Goal: Find specific page/section: Find specific page/section

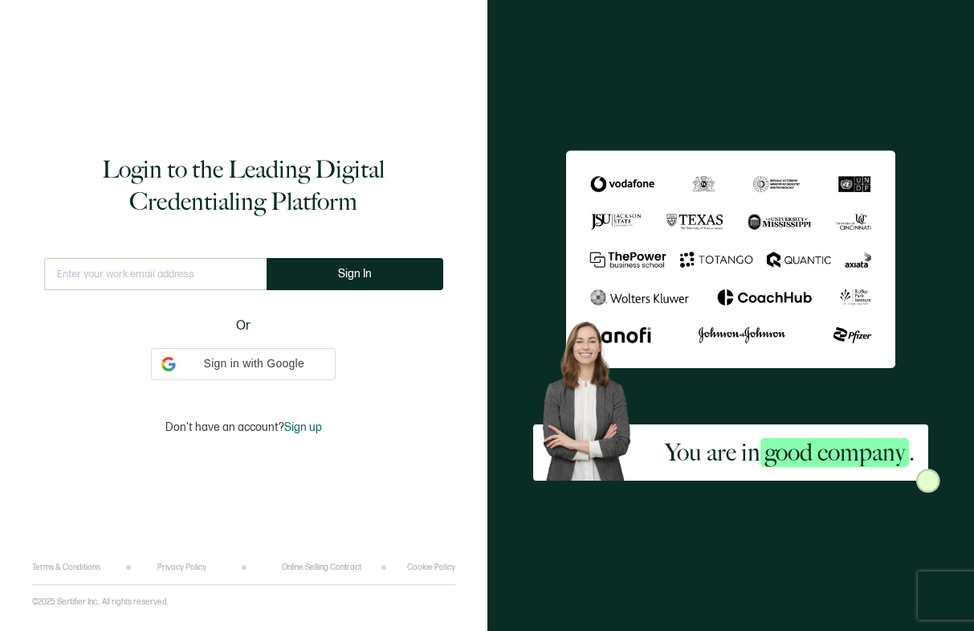
type input "[EMAIL_ADDRESS][PERSON_NAME][DOMAIN_NAME]"
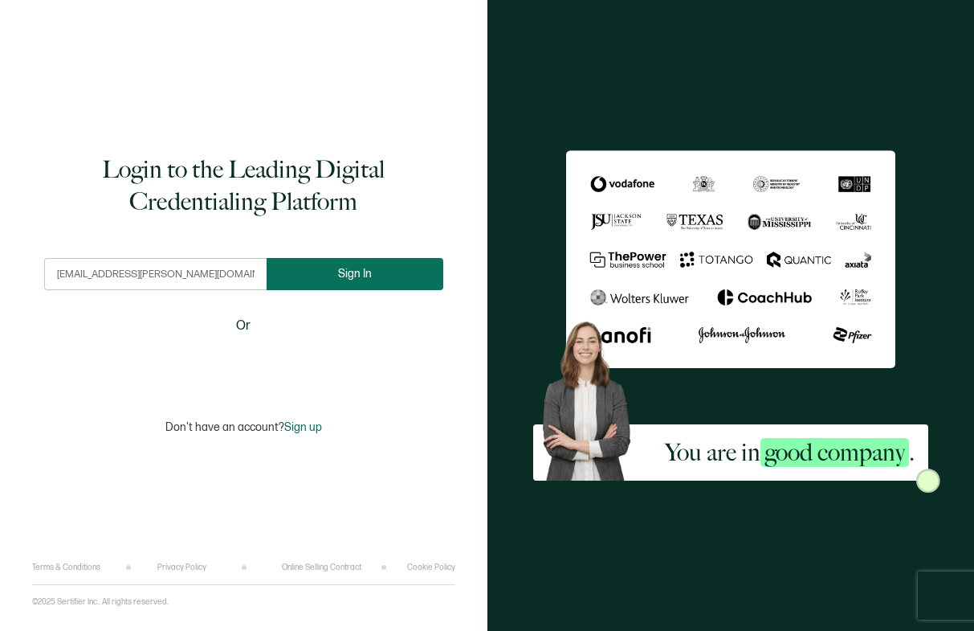
click at [323, 280] on button "Sign In" at bounding box center [355, 274] width 177 height 32
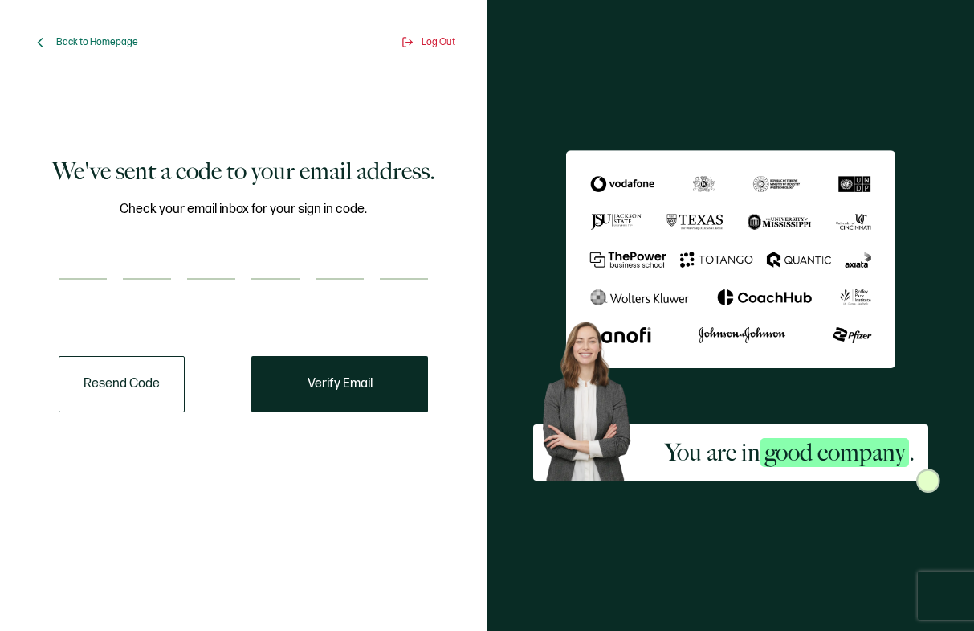
click at [100, 271] on input "number" at bounding box center [83, 263] width 48 height 32
paste input "1"
type input "1"
type input "9"
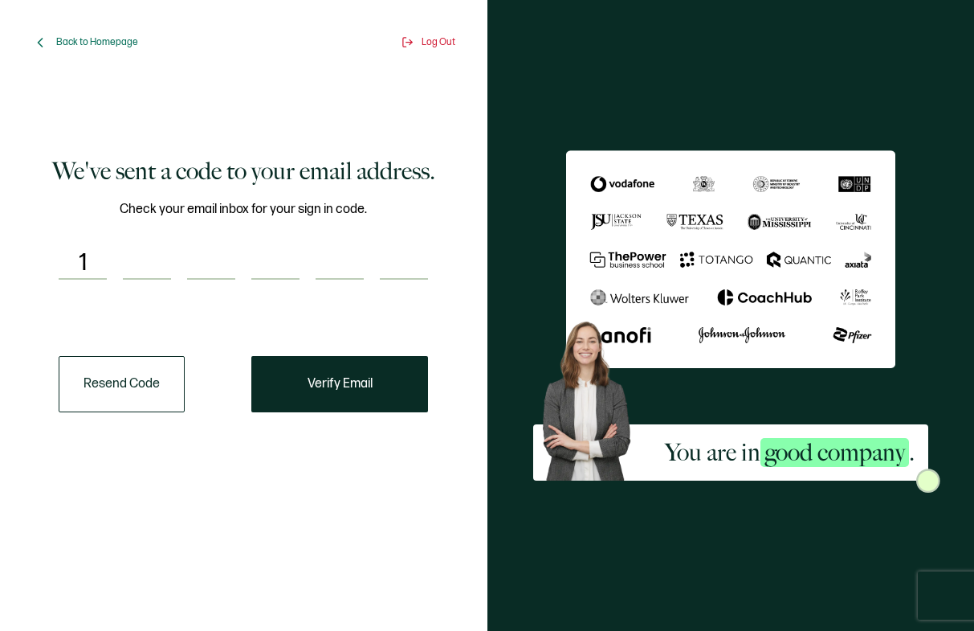
type input "9"
type input "4"
type input "9"
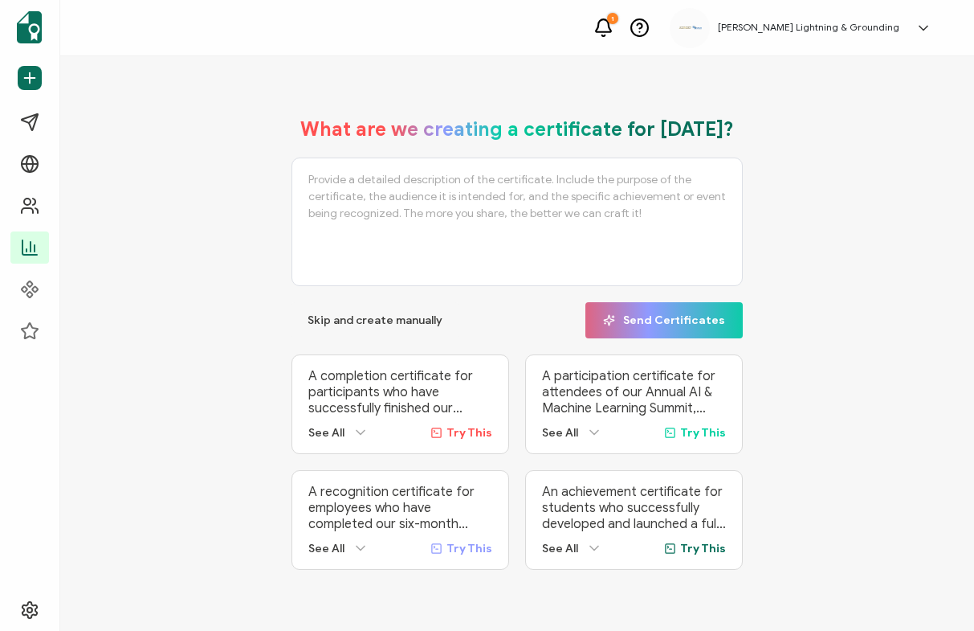
drag, startPoint x: 27, startPoint y: 246, endPoint x: 814, endPoint y: 3, distance: 823.7
click at [27, 246] on icon at bounding box center [29, 247] width 19 height 19
